Goal: Information Seeking & Learning: Learn about a topic

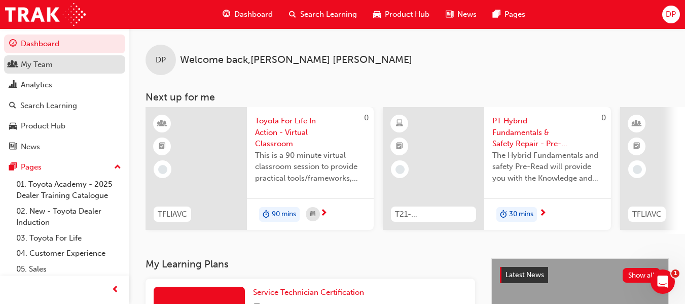
click at [34, 62] on div "My Team" at bounding box center [37, 65] width 32 height 12
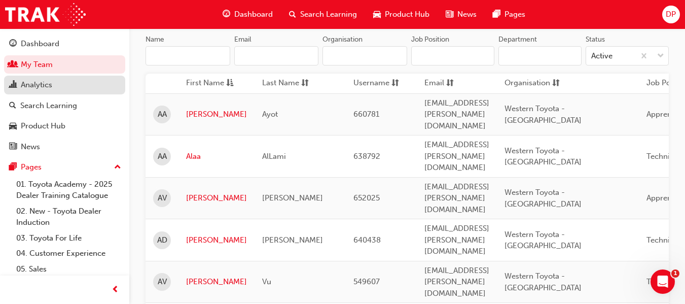
click at [39, 88] on div "Analytics" at bounding box center [36, 85] width 31 height 12
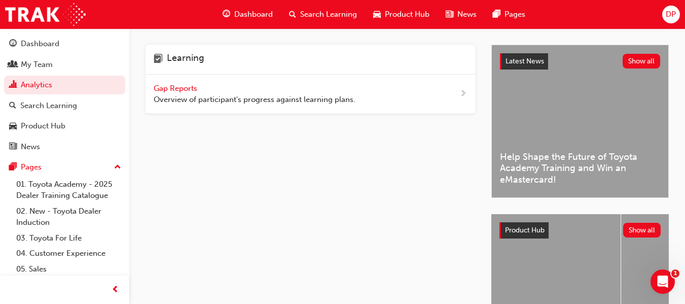
click at [189, 87] on span "Gap Reports" at bounding box center [177, 88] width 46 height 9
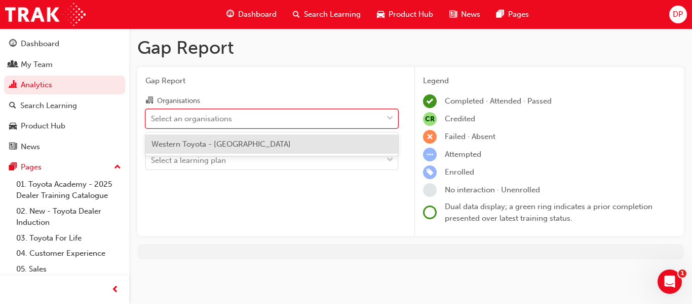
click at [387, 121] on span "down-icon" at bounding box center [390, 118] width 7 height 13
click at [152, 121] on input "Organisations option Western Toyota - GUILDFORD focused, 1 of 1. 1 result avail…" at bounding box center [151, 118] width 1 height 9
click at [245, 146] on span "Western Toyota - [GEOGRAPHIC_DATA]" at bounding box center [221, 143] width 139 height 9
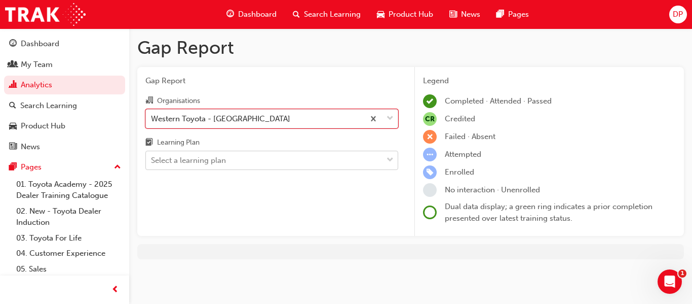
click at [384, 159] on div at bounding box center [390, 160] width 15 height 18
click at [152, 159] on input "Learning Plan Select a learning plan" at bounding box center [151, 160] width 1 height 9
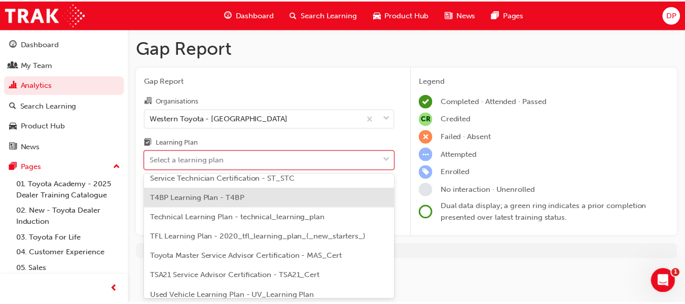
scroll to position [456, 0]
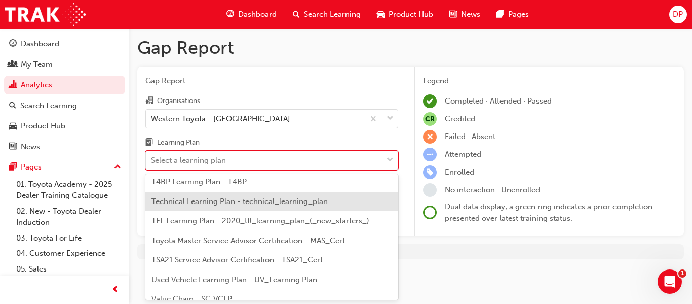
click at [263, 204] on span "Technical Learning Plan - technical_learning_plan" at bounding box center [240, 201] width 176 height 9
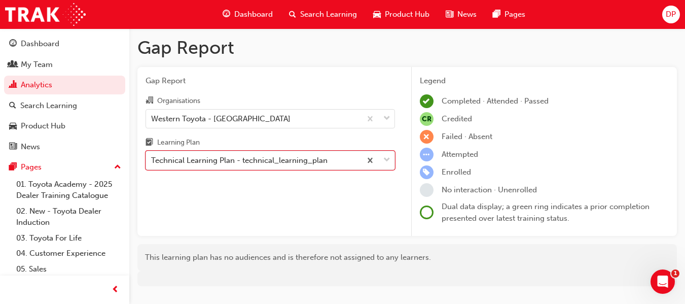
scroll to position [24, 0]
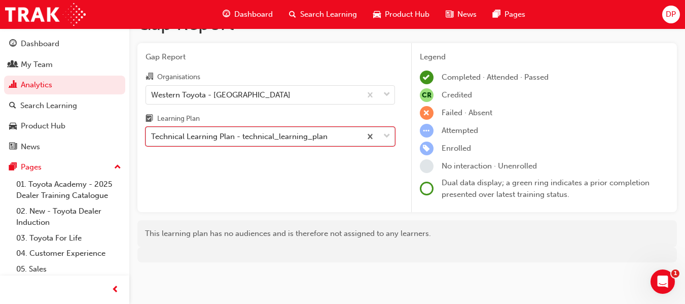
click at [386, 133] on span "down-icon" at bounding box center [386, 136] width 7 height 13
click at [152, 133] on input "Learning Plan option Technical Learning Plan - technical_learning_plan, selecte…" at bounding box center [151, 136] width 1 height 9
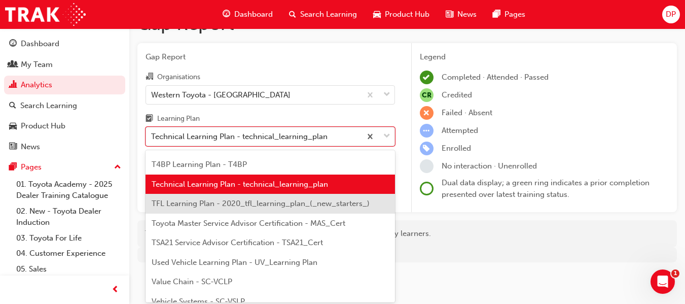
scroll to position [460, 0]
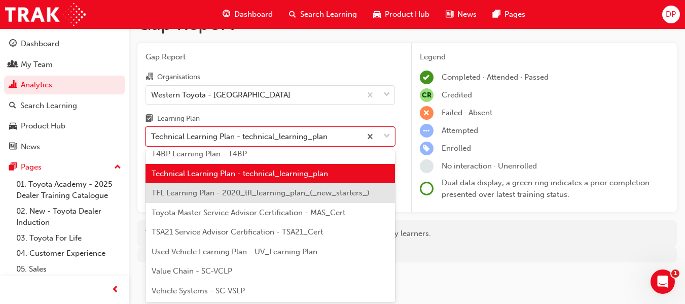
click at [314, 194] on span "TFL Learning Plan - 2020_tfl_learning_plan_(_new_starters_)" at bounding box center [261, 192] width 218 height 9
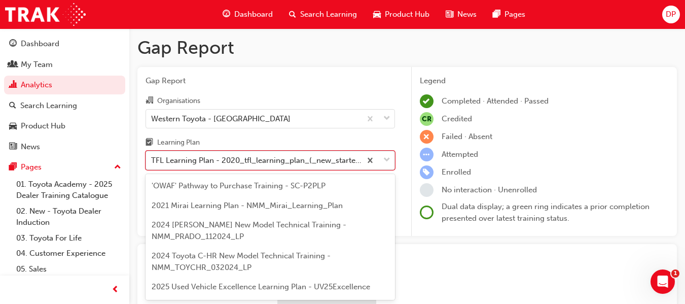
click at [386, 161] on body "Your version of Internet Explorer is outdated and not supported. Please upgrade…" at bounding box center [342, 152] width 685 height 304
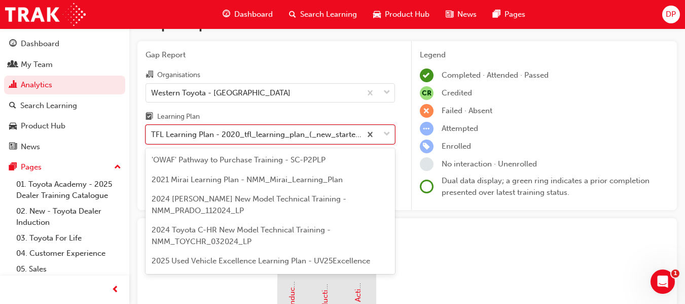
scroll to position [367, 0]
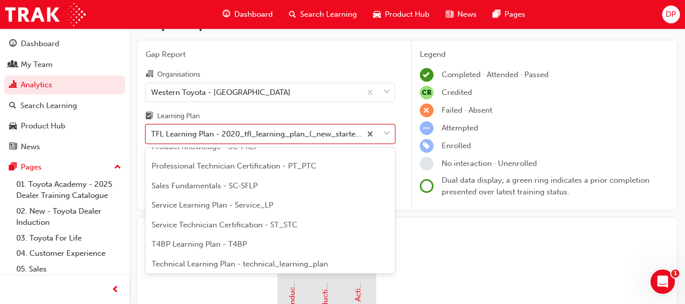
click at [247, 168] on span "Professional Technician Certification - PT_PTC" at bounding box center [234, 165] width 165 height 9
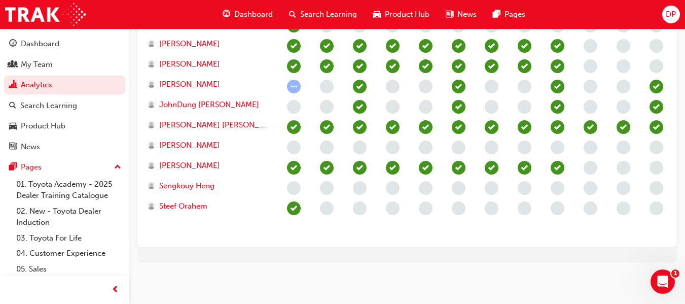
scroll to position [475, 0]
click at [205, 161] on span "[PERSON_NAME]" at bounding box center [189, 166] width 61 height 12
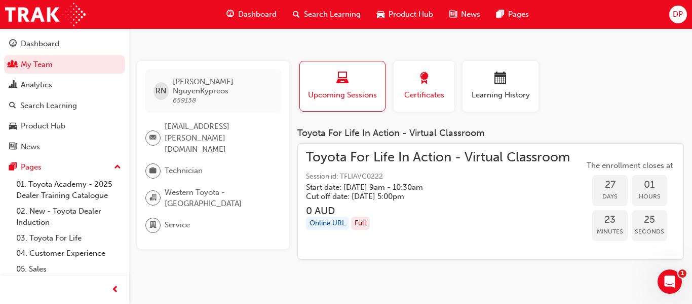
click at [427, 78] on span "award-icon" at bounding box center [424, 79] width 12 height 14
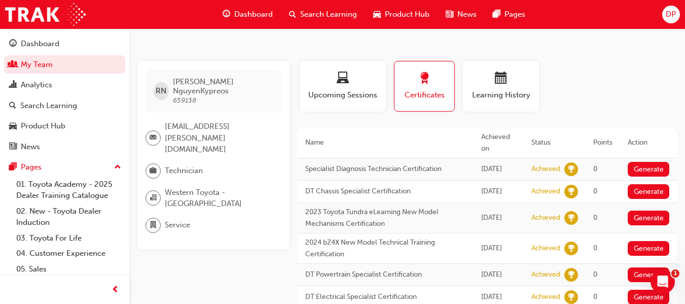
click at [672, 17] on span "DP" at bounding box center [670, 15] width 10 height 12
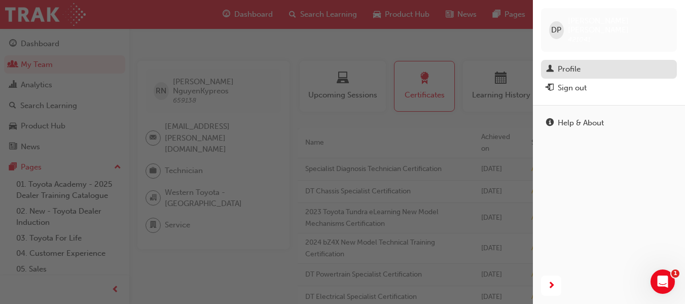
click at [569, 63] on div "Profile" at bounding box center [568, 69] width 23 height 12
